Goal: Navigation & Orientation: Find specific page/section

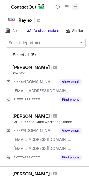
click at [77, 6] on span at bounding box center [75, 6] width 4 height 4
